Goal: Information Seeking & Learning: Learn about a topic

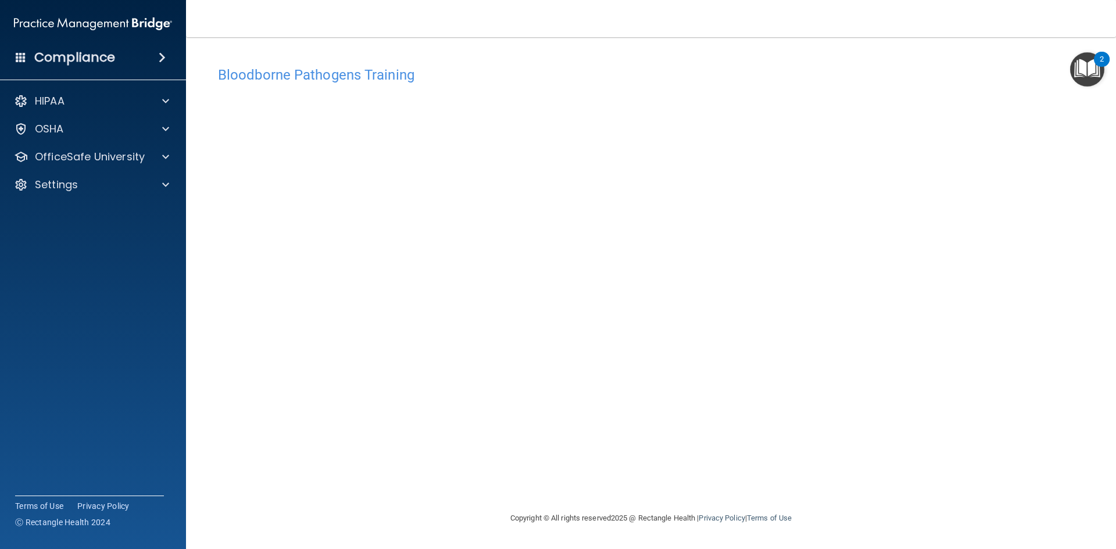
click at [1089, 69] on img "Open Resource Center, 2 new notifications" at bounding box center [1088, 69] width 34 height 34
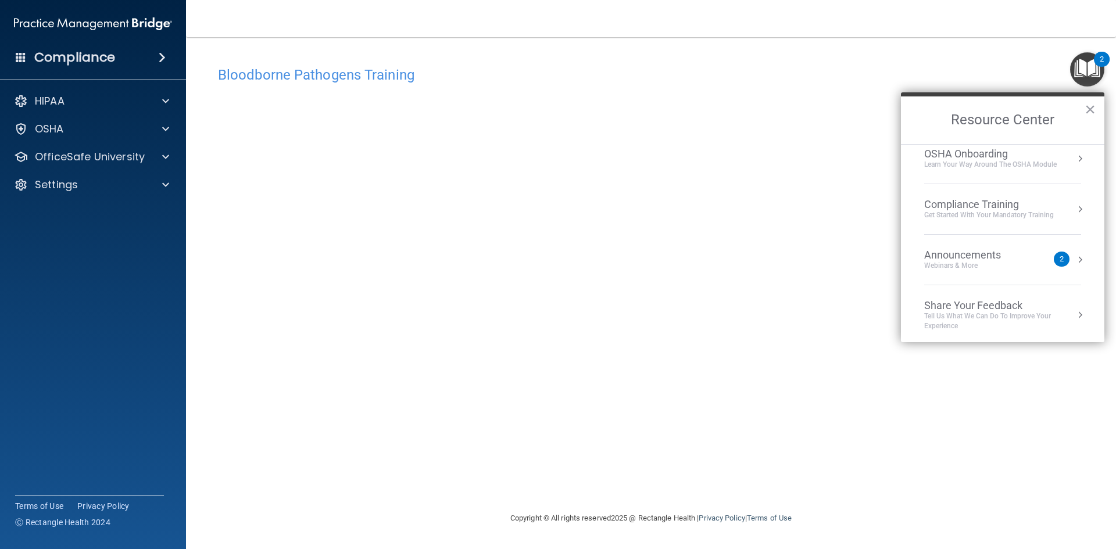
scroll to position [65, 0]
click at [91, 160] on p "OfficeSafe University" at bounding box center [90, 157] width 110 height 14
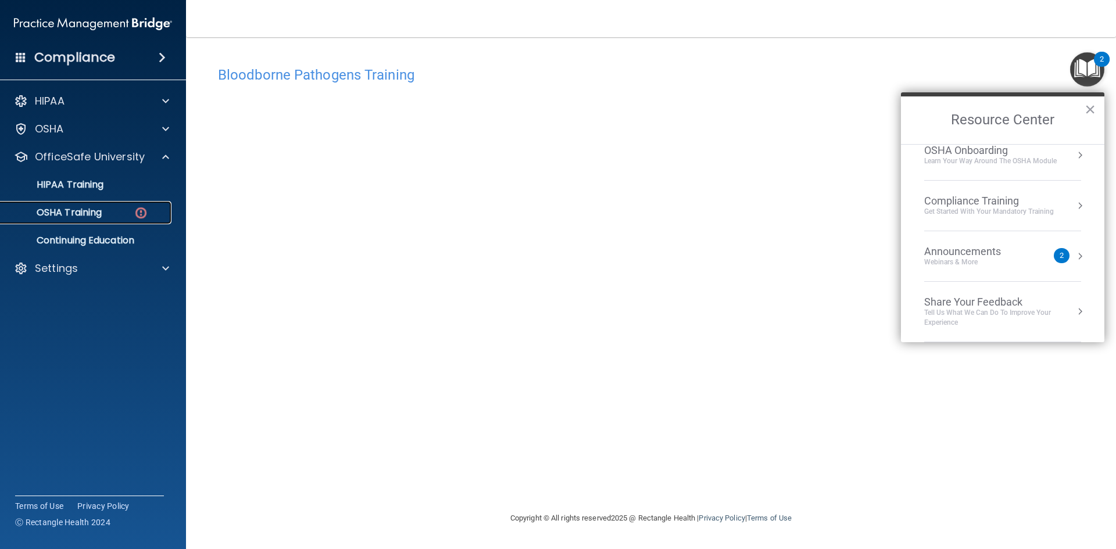
drag, startPoint x: 94, startPoint y: 210, endPoint x: 135, endPoint y: 211, distance: 40.7
click at [95, 210] on p "OSHA Training" at bounding box center [55, 213] width 94 height 12
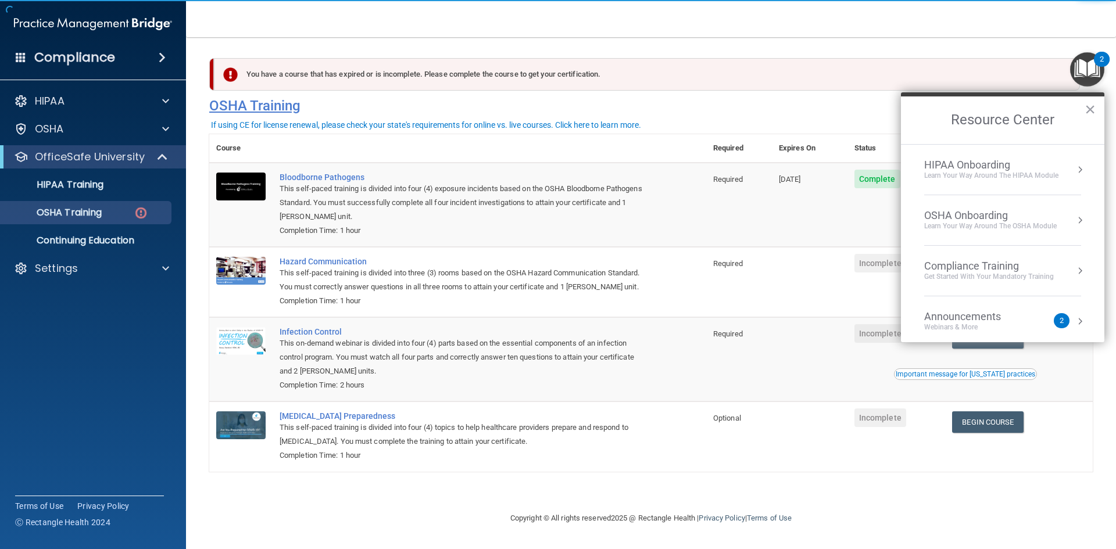
click at [1091, 109] on button "×" at bounding box center [1090, 109] width 11 height 19
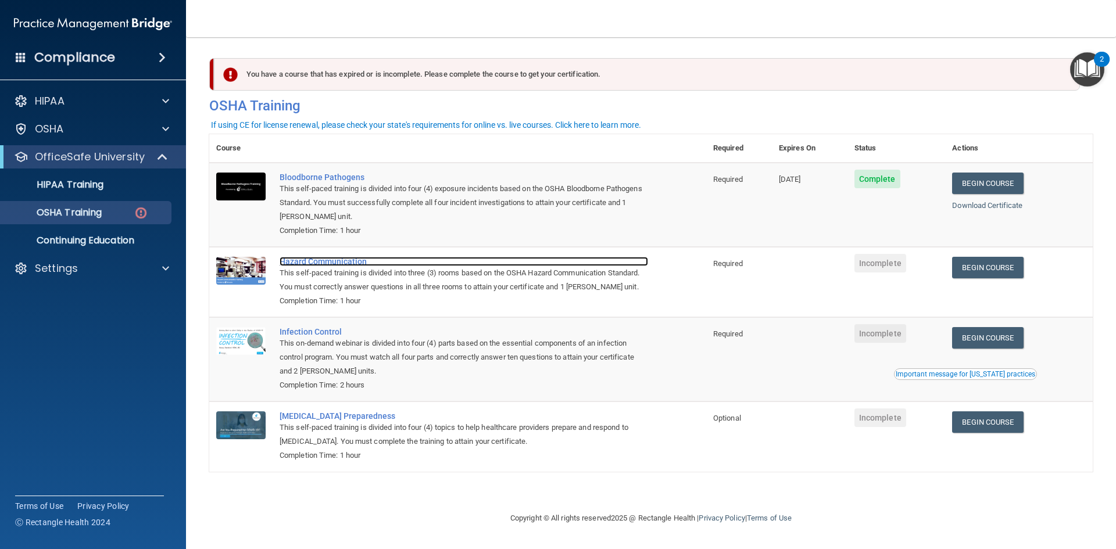
click at [320, 263] on div "Hazard Communication" at bounding box center [464, 261] width 369 height 9
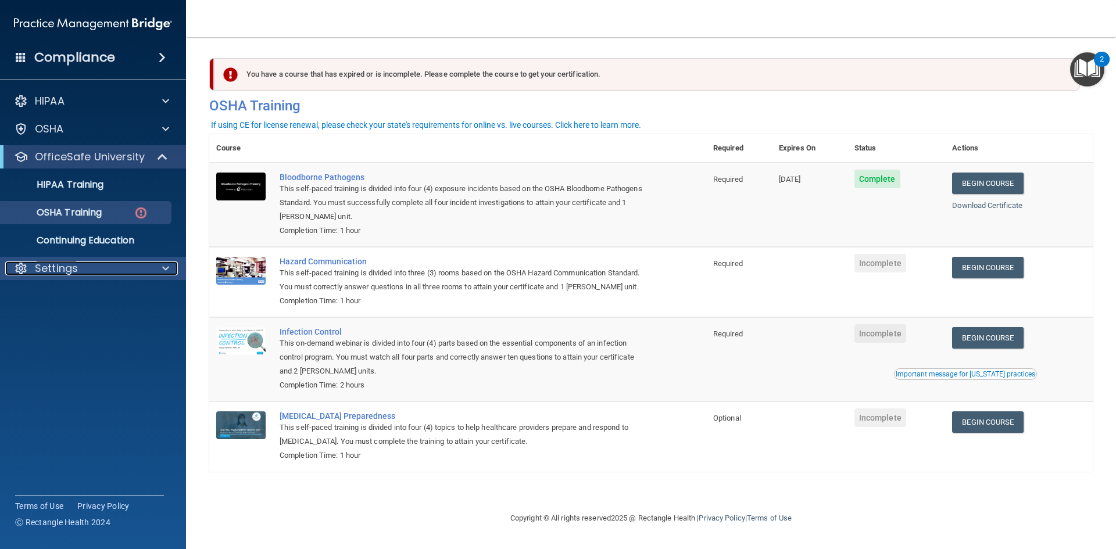
click at [155, 272] on div at bounding box center [163, 269] width 29 height 14
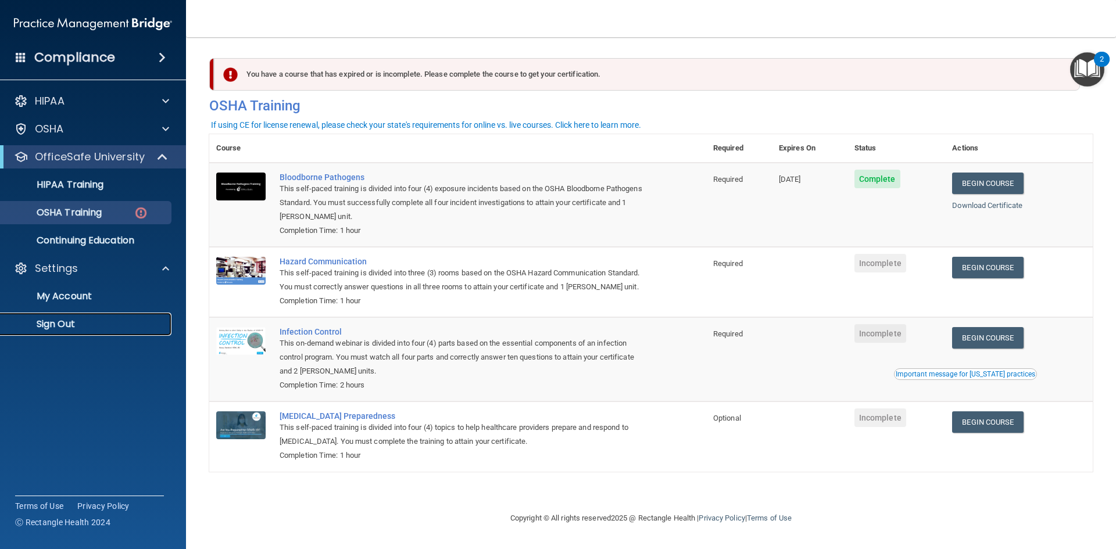
click at [55, 330] on p "Sign Out" at bounding box center [87, 325] width 159 height 12
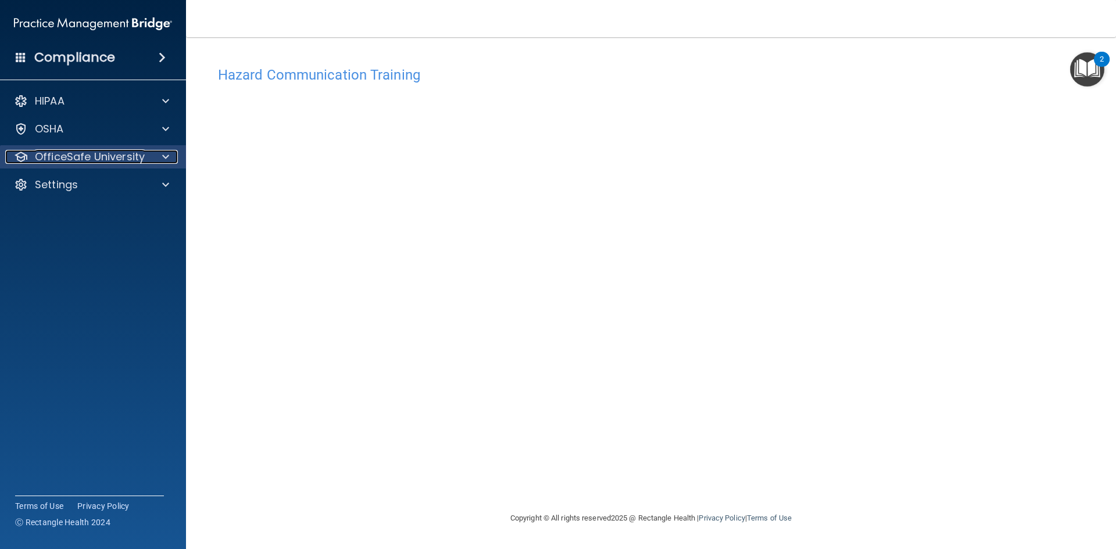
click at [166, 162] on span at bounding box center [165, 157] width 7 height 14
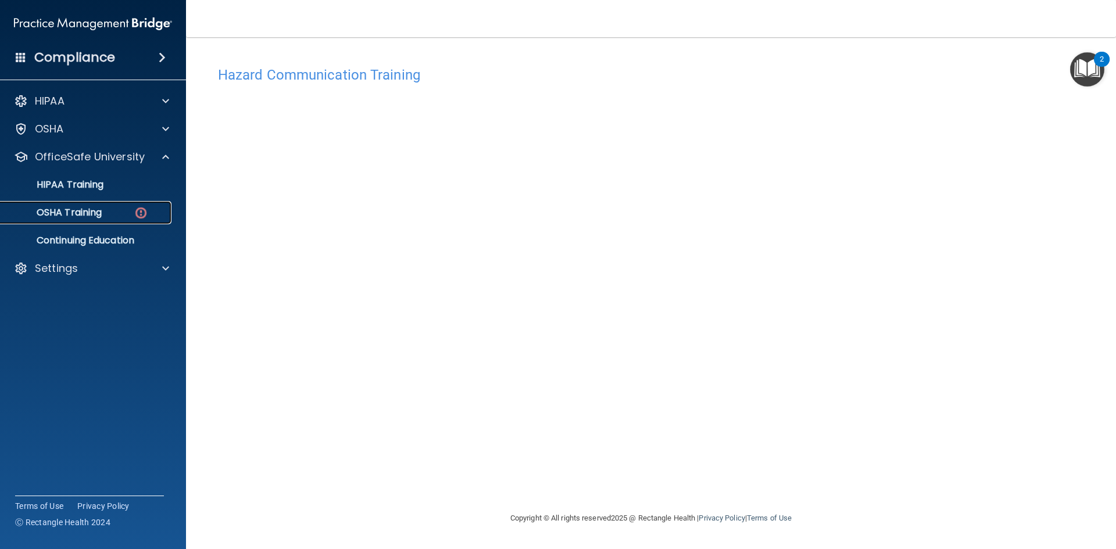
click at [136, 210] on img at bounding box center [141, 213] width 15 height 15
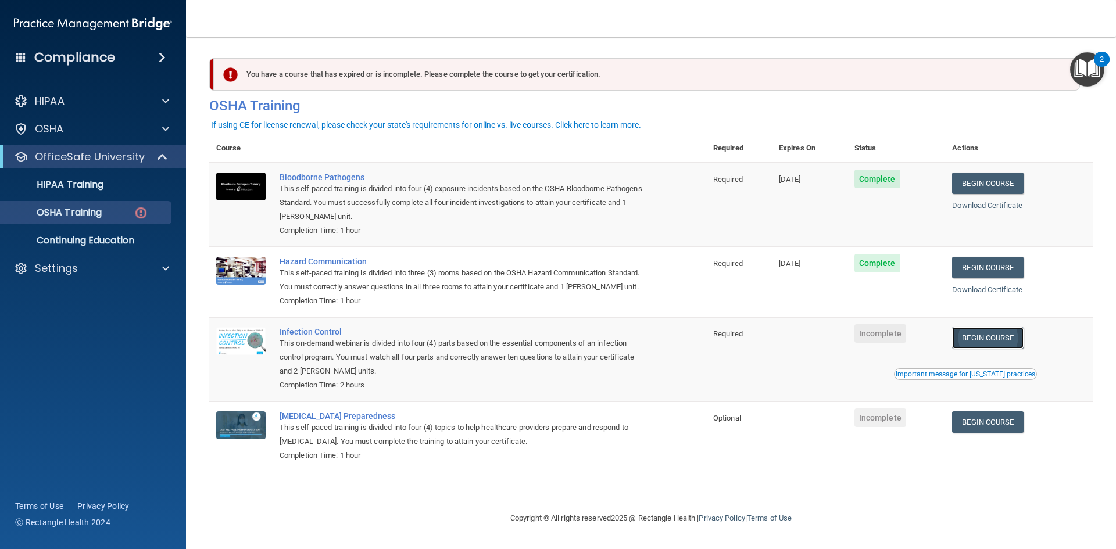
click at [1000, 341] on link "Begin Course" at bounding box center [987, 338] width 71 height 22
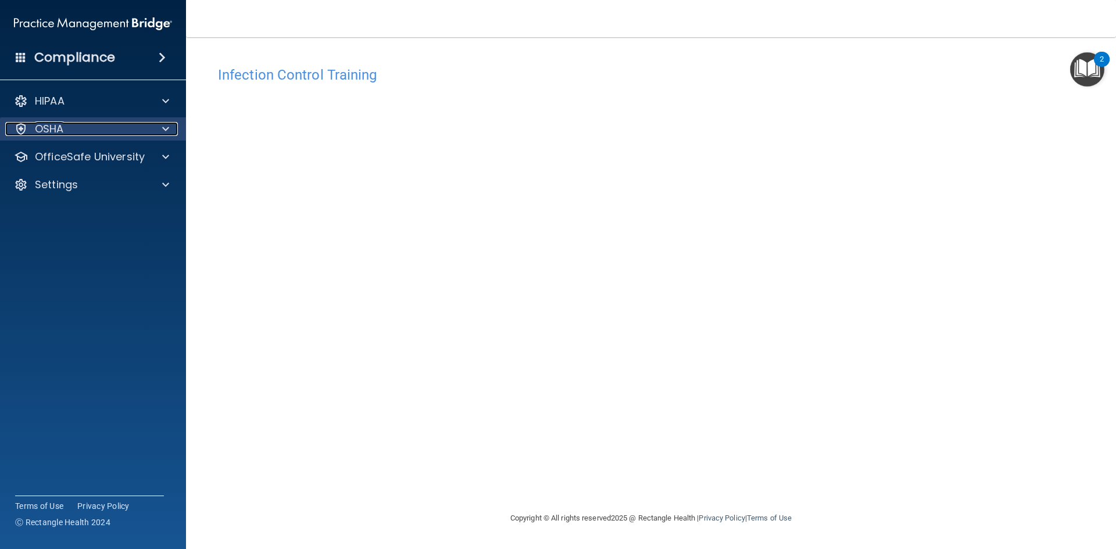
click at [98, 133] on div "OSHA" at bounding box center [77, 129] width 144 height 14
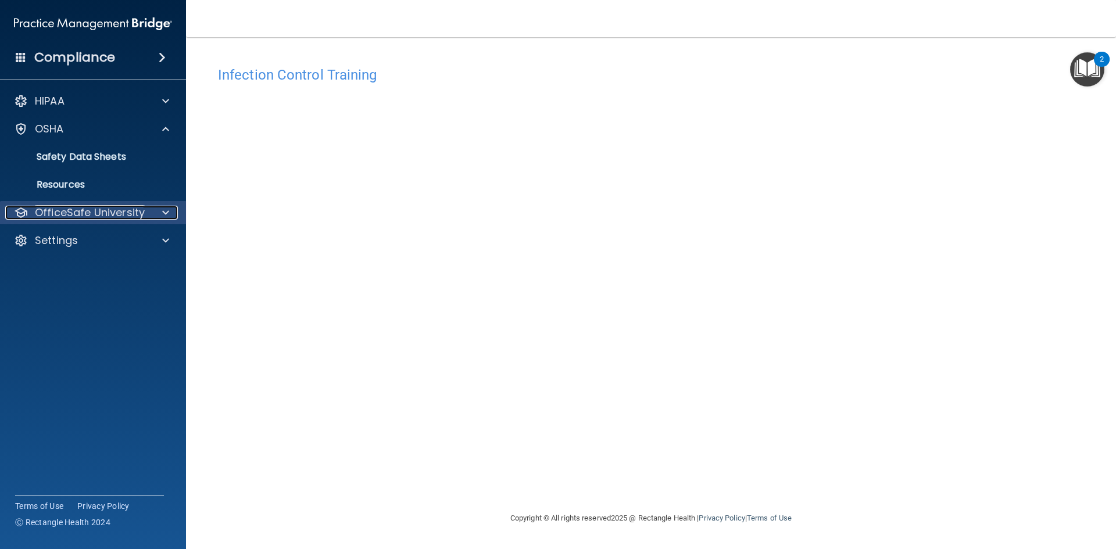
click at [125, 207] on p "OfficeSafe University" at bounding box center [90, 213] width 110 height 14
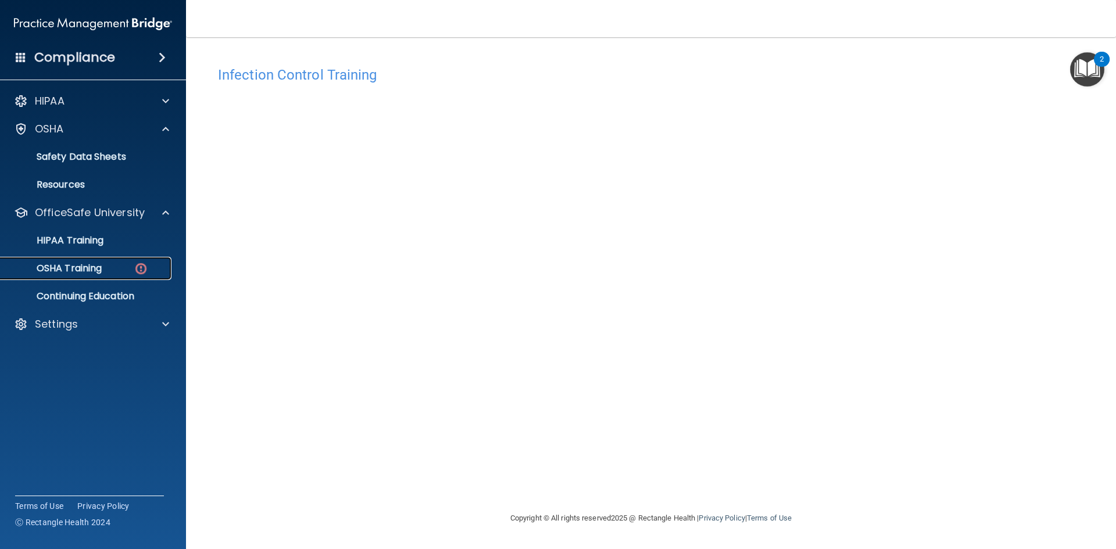
click at [98, 269] on p "OSHA Training" at bounding box center [55, 269] width 94 height 12
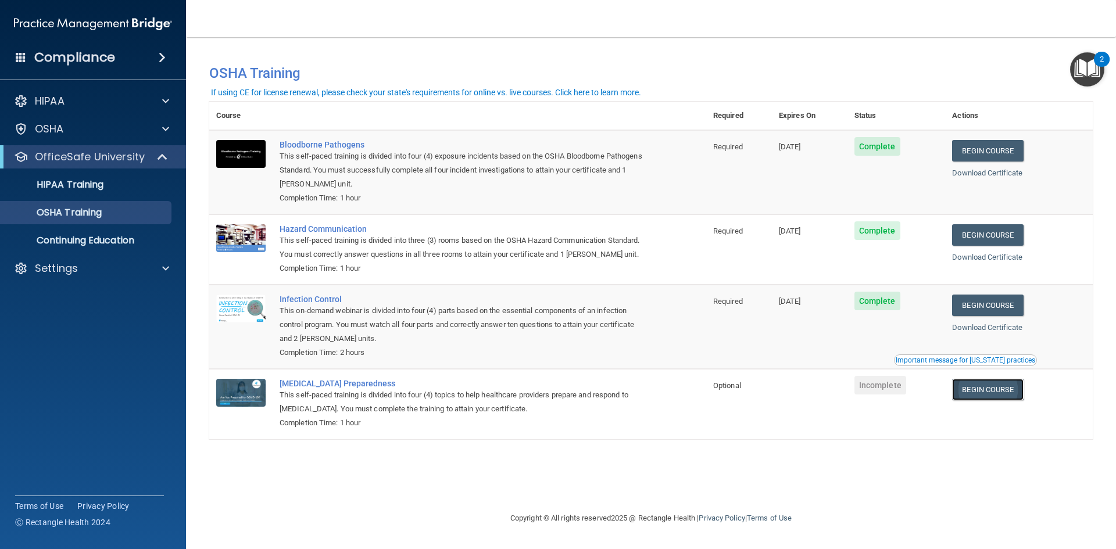
click at [988, 389] on link "Begin Course" at bounding box center [987, 390] width 71 height 22
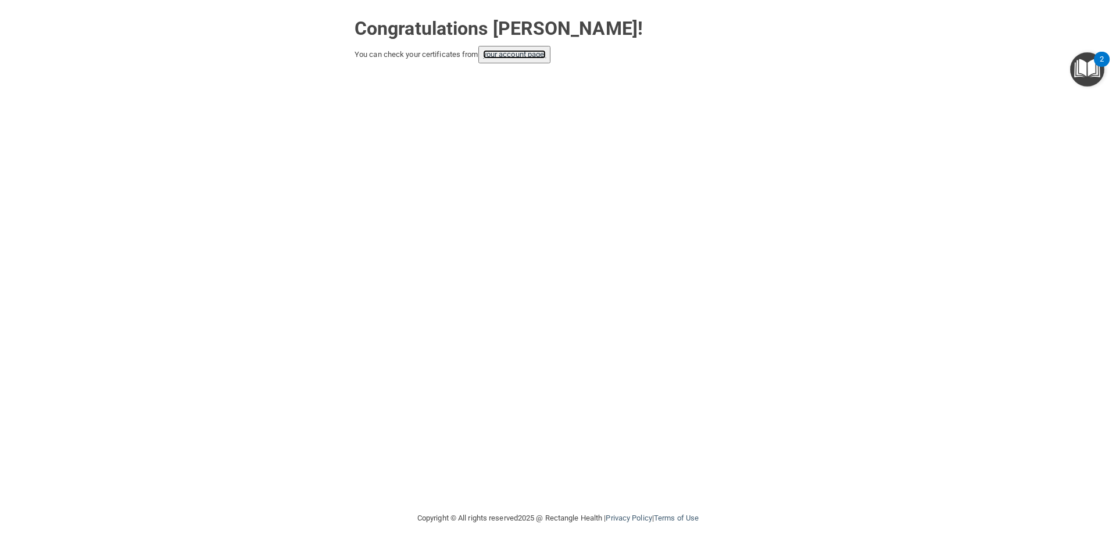
click at [523, 53] on link "your account page!" at bounding box center [514, 54] width 63 height 9
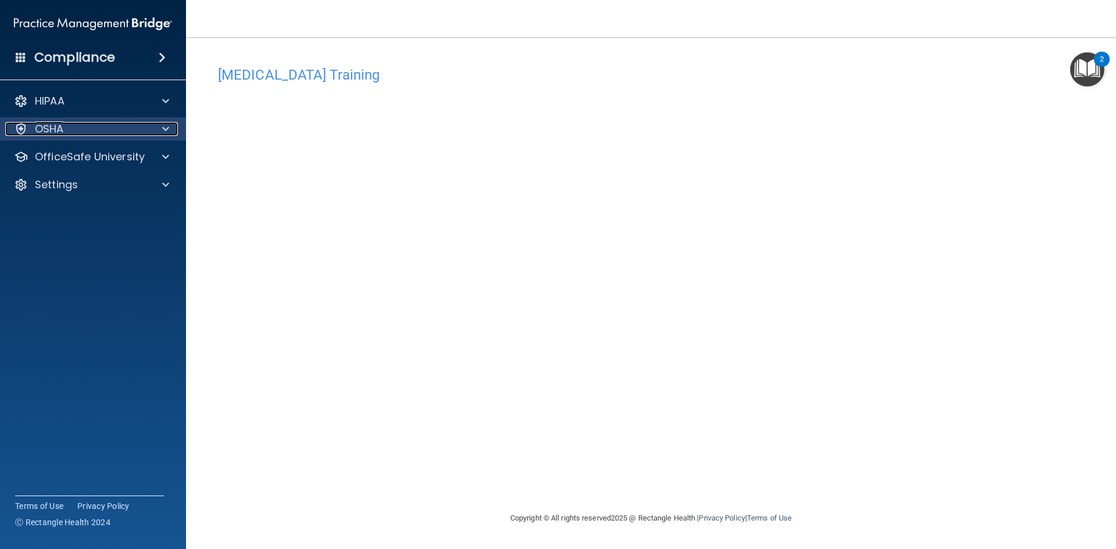
click at [122, 132] on div "OSHA" at bounding box center [77, 129] width 144 height 14
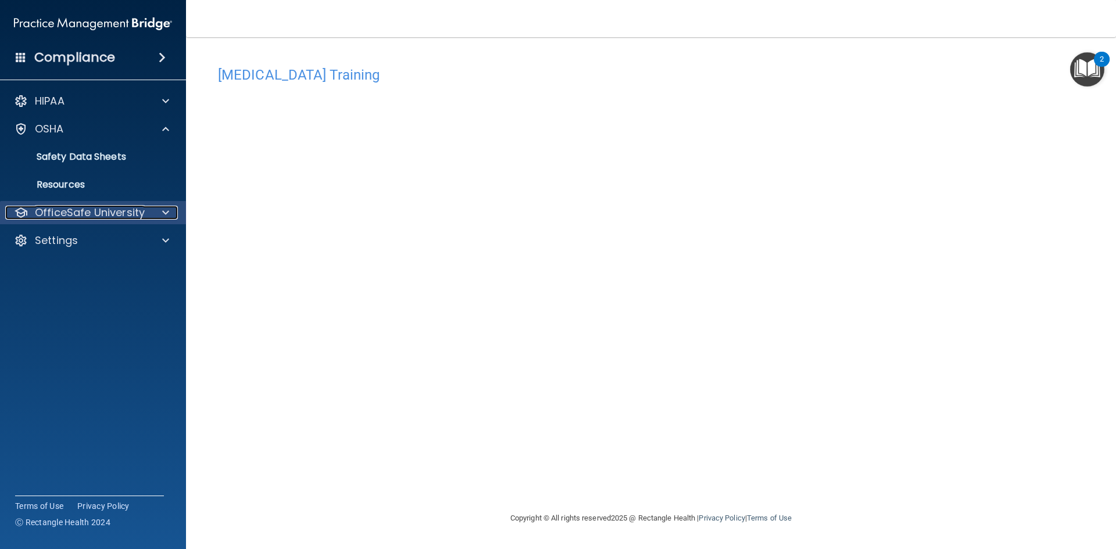
click at [116, 212] on p "OfficeSafe University" at bounding box center [90, 213] width 110 height 14
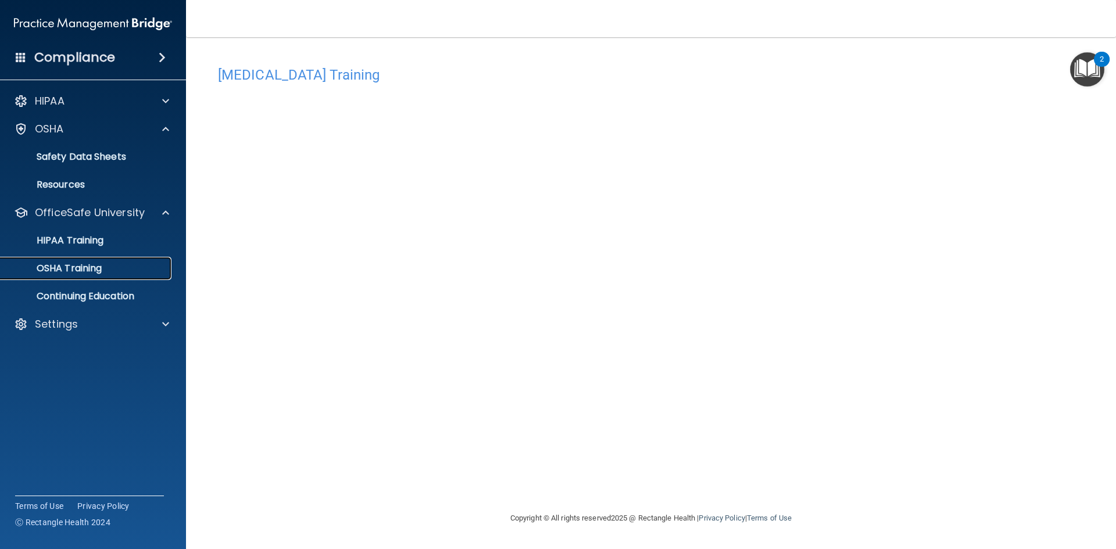
click at [98, 266] on p "OSHA Training" at bounding box center [55, 269] width 94 height 12
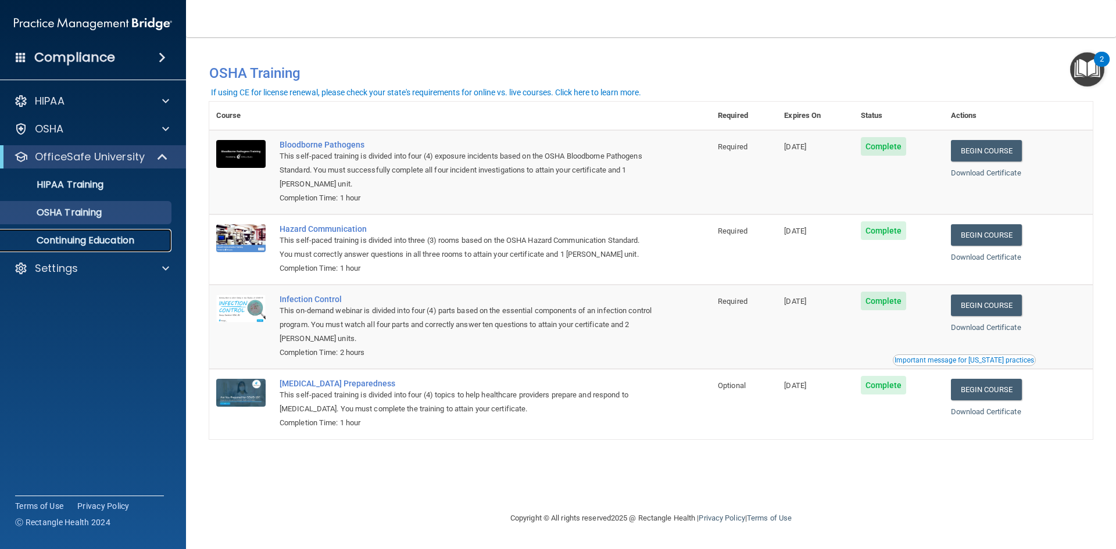
click at [109, 238] on p "Continuing Education" at bounding box center [87, 241] width 159 height 12
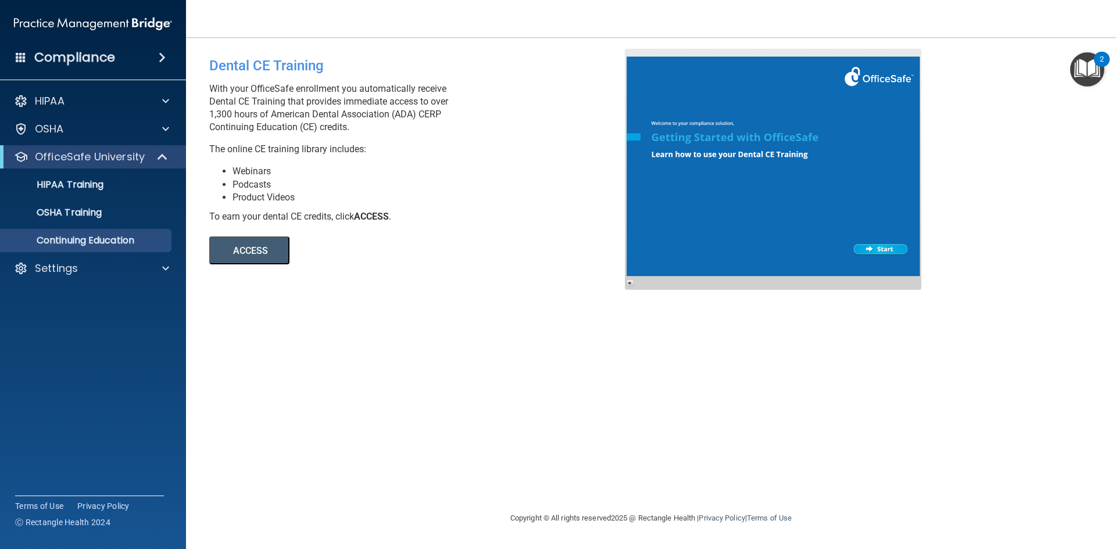
click at [267, 249] on button "ACCESS" at bounding box center [249, 251] width 80 height 28
click at [95, 60] on h4 "Compliance" at bounding box center [74, 57] width 81 height 16
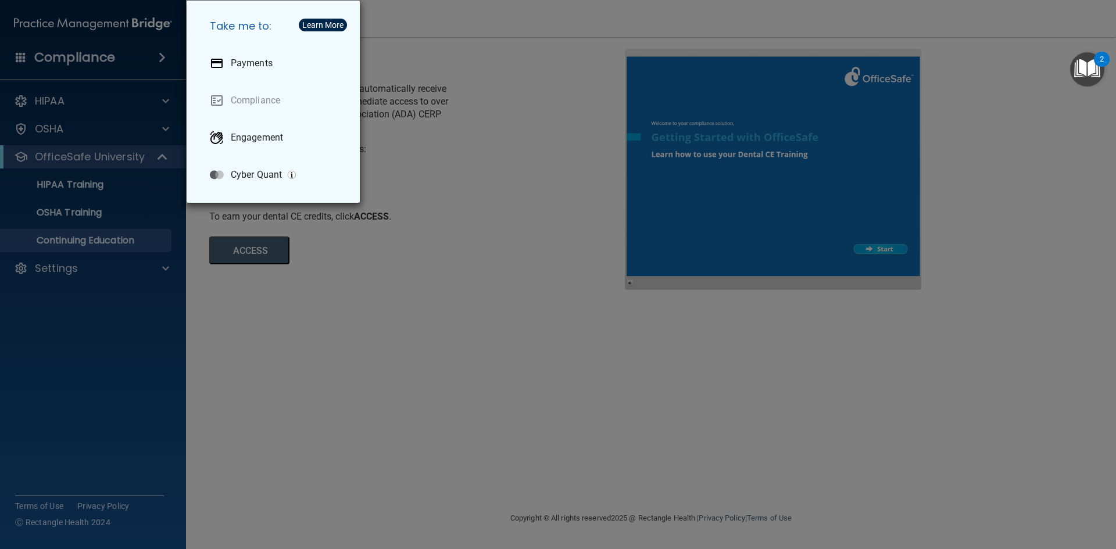
click at [67, 104] on div "Take me to: Payments Compliance Engagement Cyber Quant" at bounding box center [558, 274] width 1116 height 549
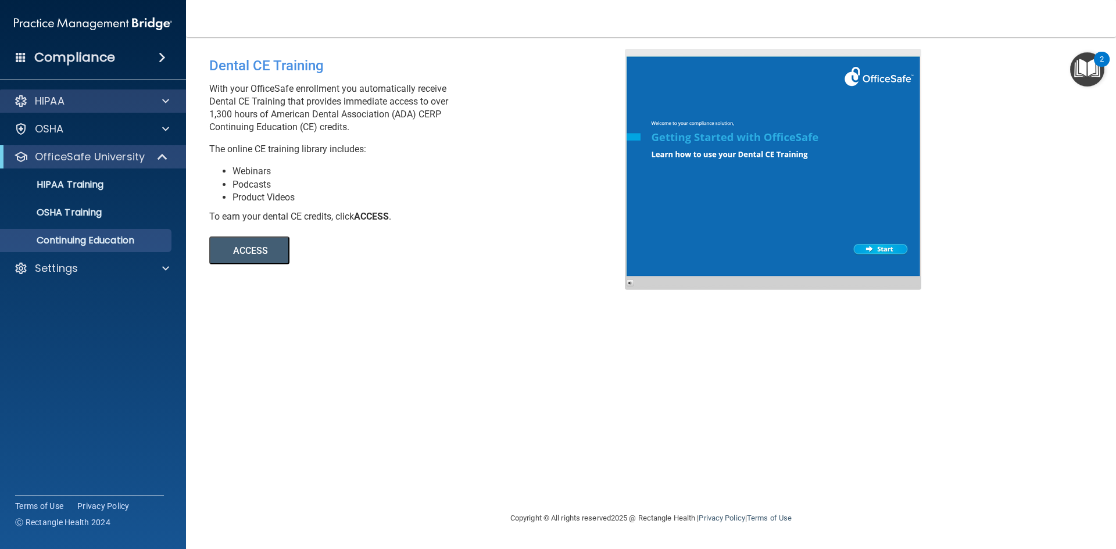
click at [74, 109] on div "HIPAA" at bounding box center [93, 101] width 187 height 23
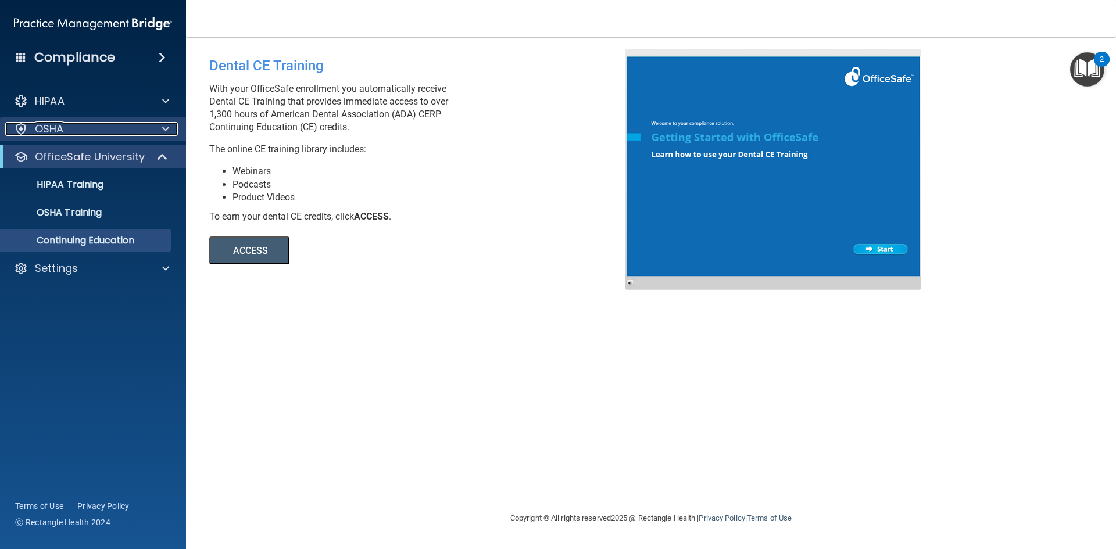
click at [47, 128] on p "OSHA" at bounding box center [49, 129] width 29 height 14
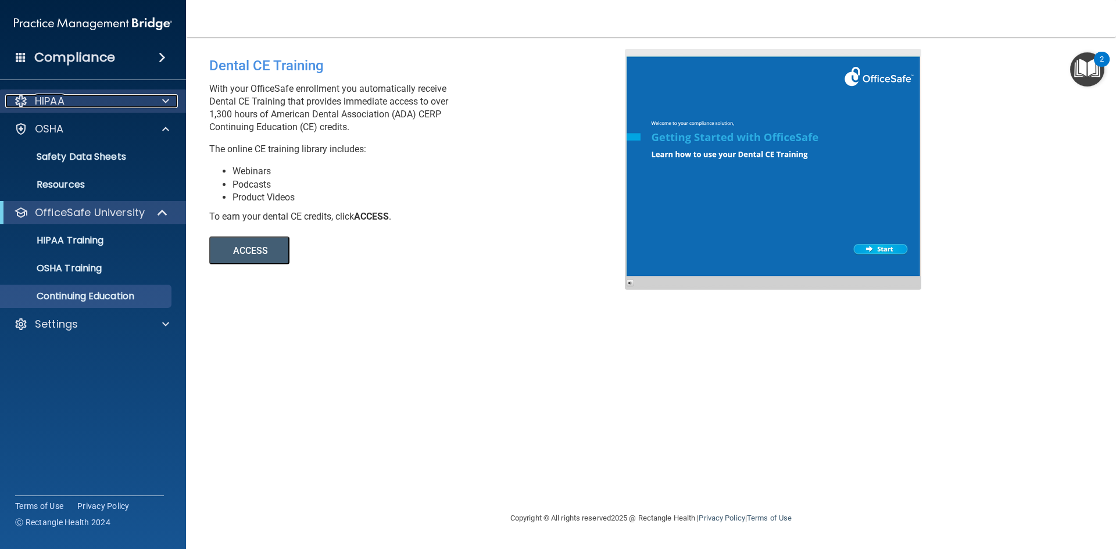
click at [50, 101] on p "HIPAA" at bounding box center [50, 101] width 30 height 14
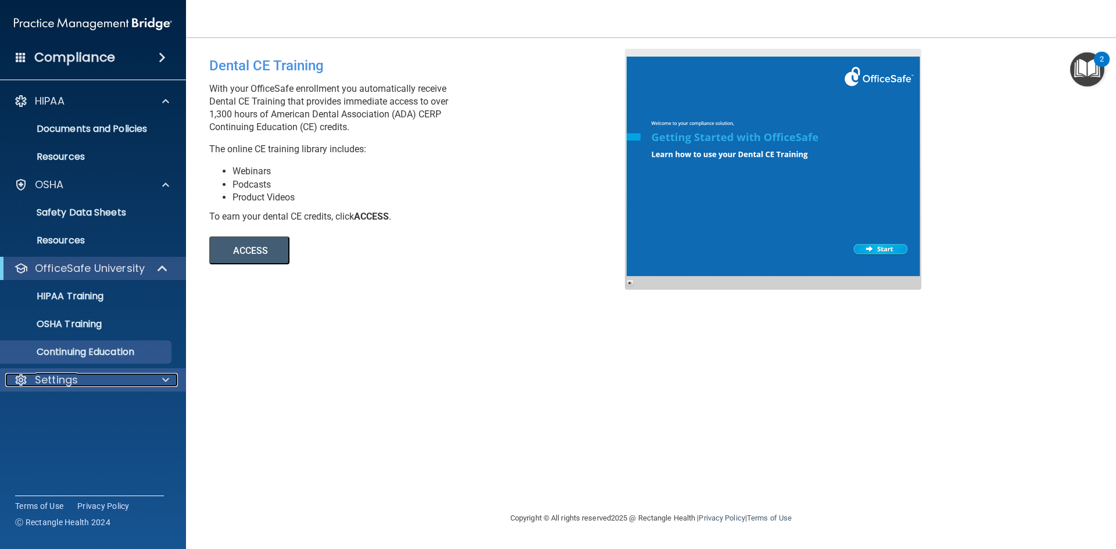
click at [95, 384] on div "Settings" at bounding box center [77, 380] width 144 height 14
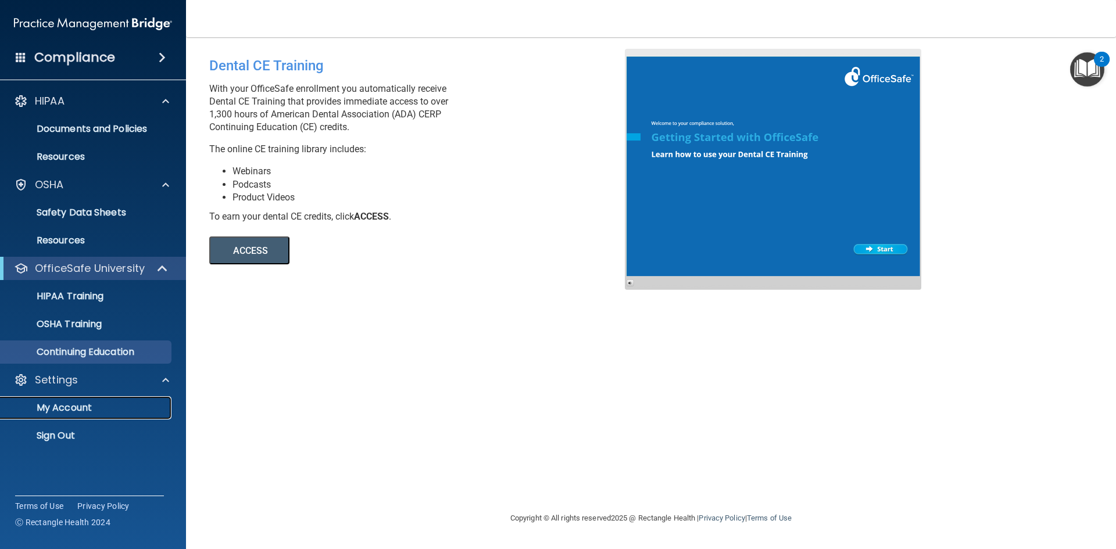
click at [84, 409] on p "My Account" at bounding box center [87, 408] width 159 height 12
